Goal: Information Seeking & Learning: Find specific fact

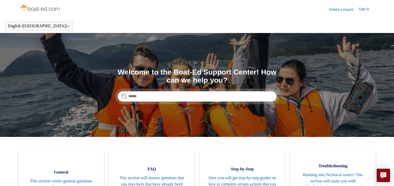
click at [360, 8] on link "Sign in" at bounding box center [366, 9] width 16 height 6
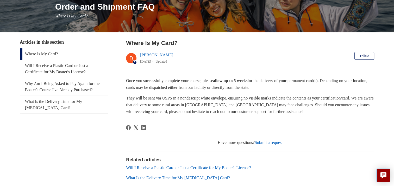
scroll to position [68, 0]
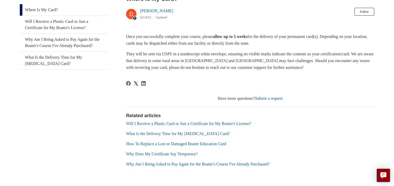
click at [245, 124] on link "Will I Receive a Plastic Card or Just a Certificate for My Boater's License?" at bounding box center [188, 123] width 125 height 4
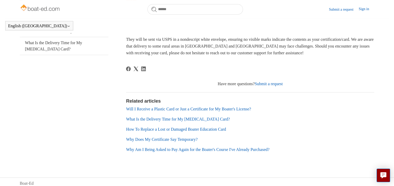
scroll to position [112, 0]
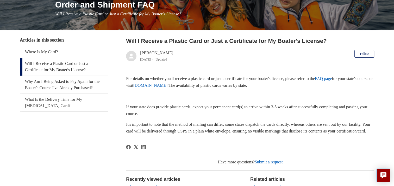
scroll to position [69, 0]
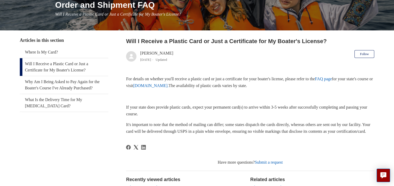
click at [331, 79] on link "FAQ page" at bounding box center [322, 79] width 17 height 4
